Goal: Task Accomplishment & Management: Manage account settings

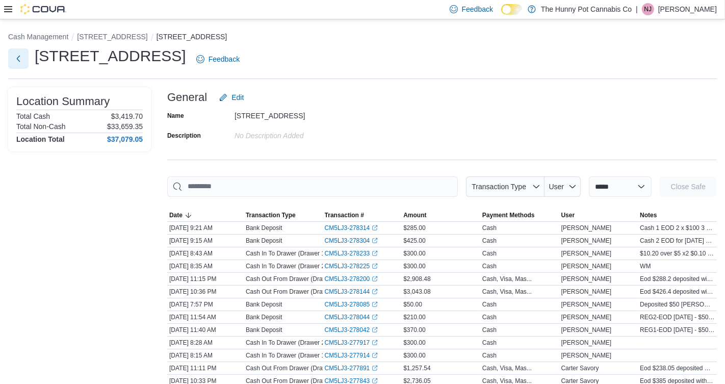
click at [15, 62] on button "Next" at bounding box center [18, 58] width 20 height 20
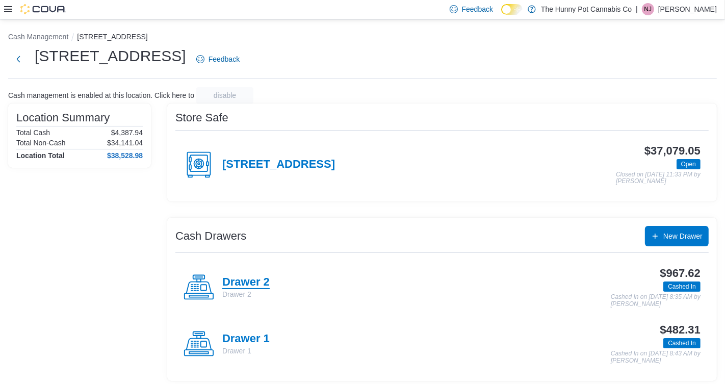
click at [243, 283] on h4 "Drawer 2" at bounding box center [245, 282] width 47 height 13
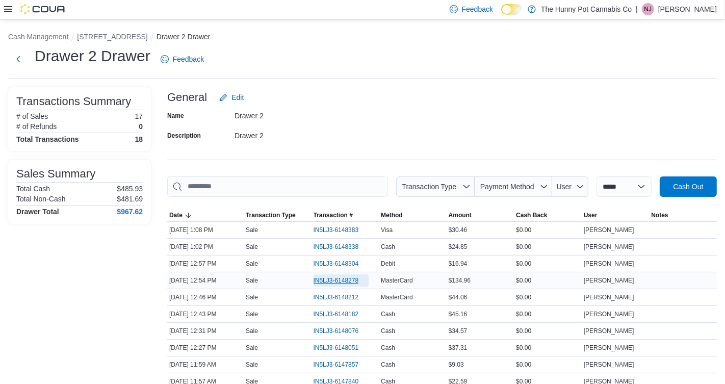
click at [325, 279] on span "IN5LJ3-6148278" at bounding box center [336, 280] width 45 height 8
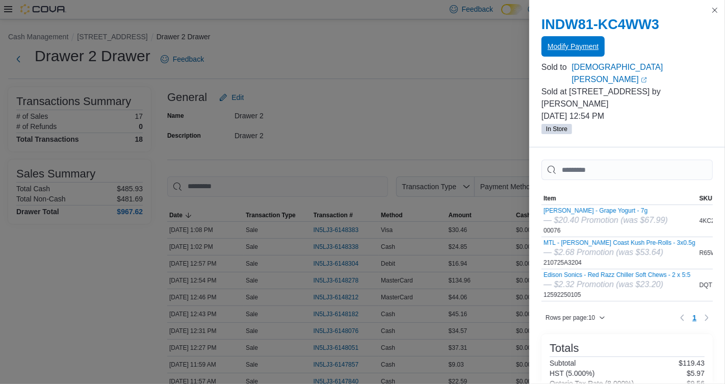
click at [585, 43] on span "Modify Payment" at bounding box center [573, 46] width 51 height 10
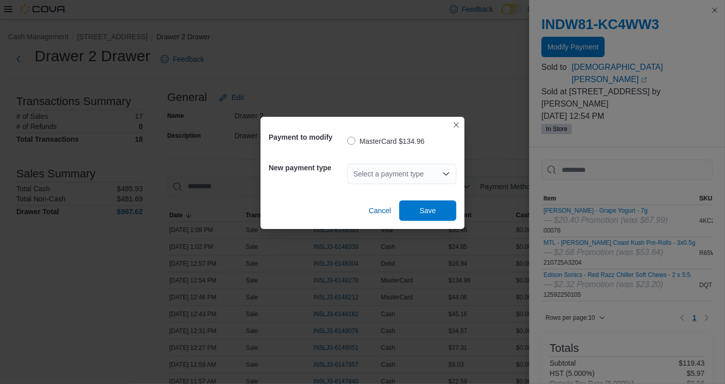
click at [409, 165] on div "Select a payment type" at bounding box center [401, 174] width 109 height 20
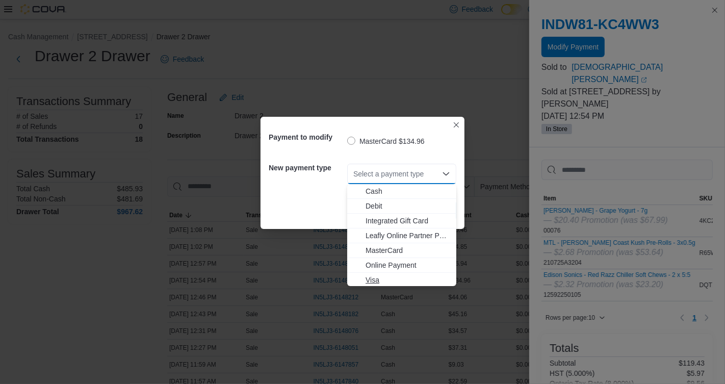
click at [366, 280] on span "Visa" at bounding box center [408, 280] width 85 height 10
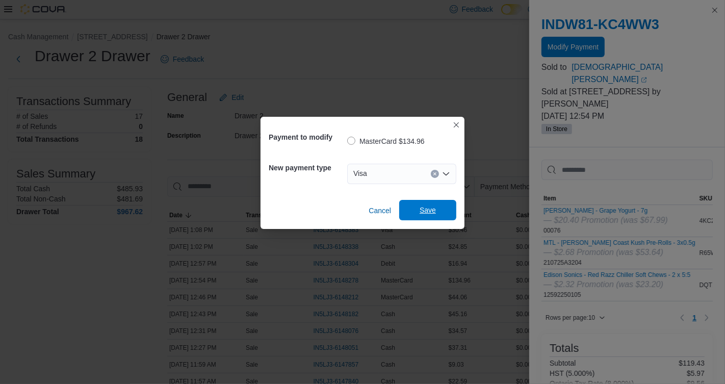
click at [418, 209] on span "Save" at bounding box center [428, 210] width 45 height 20
